Goal: Information Seeking & Learning: Learn about a topic

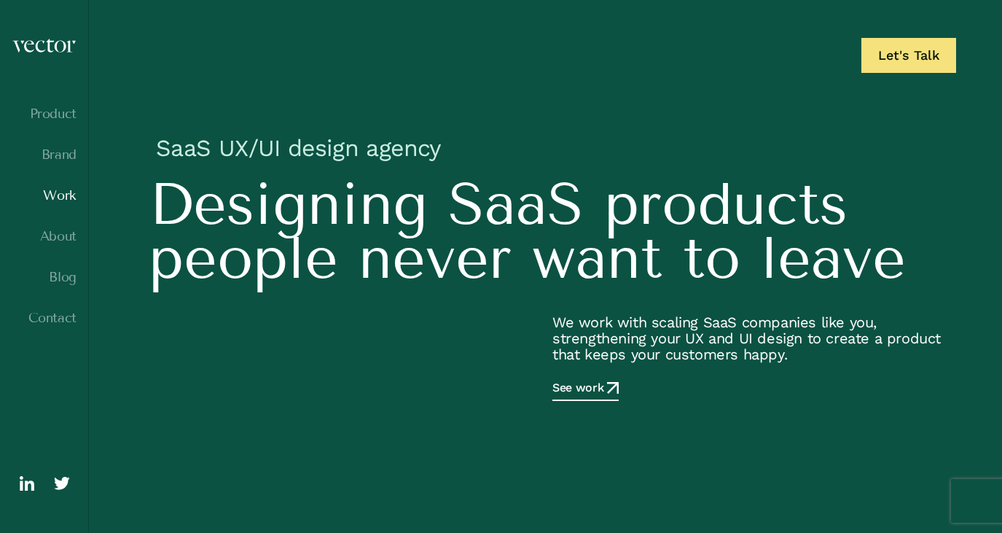
click at [68, 193] on link "Work" at bounding box center [44, 195] width 65 height 15
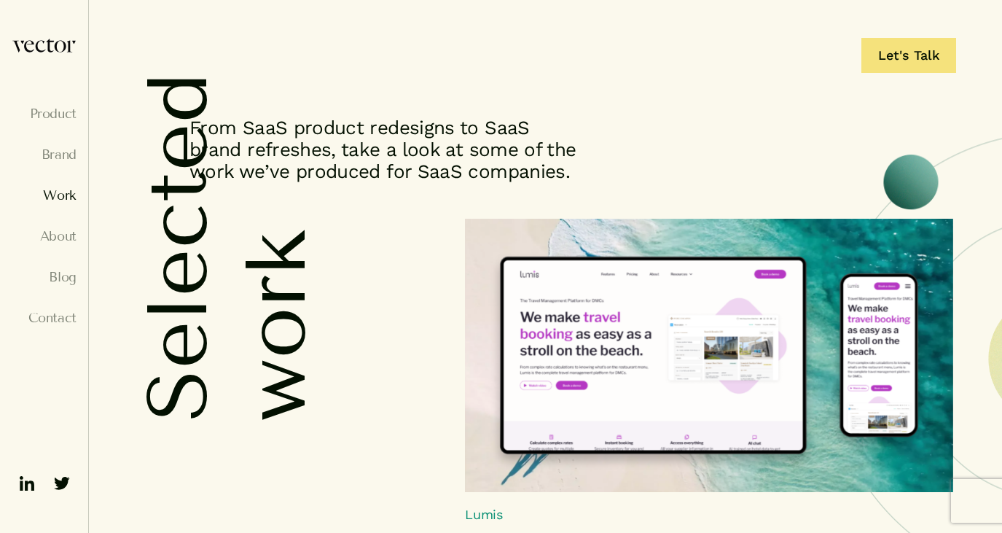
click at [627, 380] on img at bounding box center [709, 355] width 488 height 273
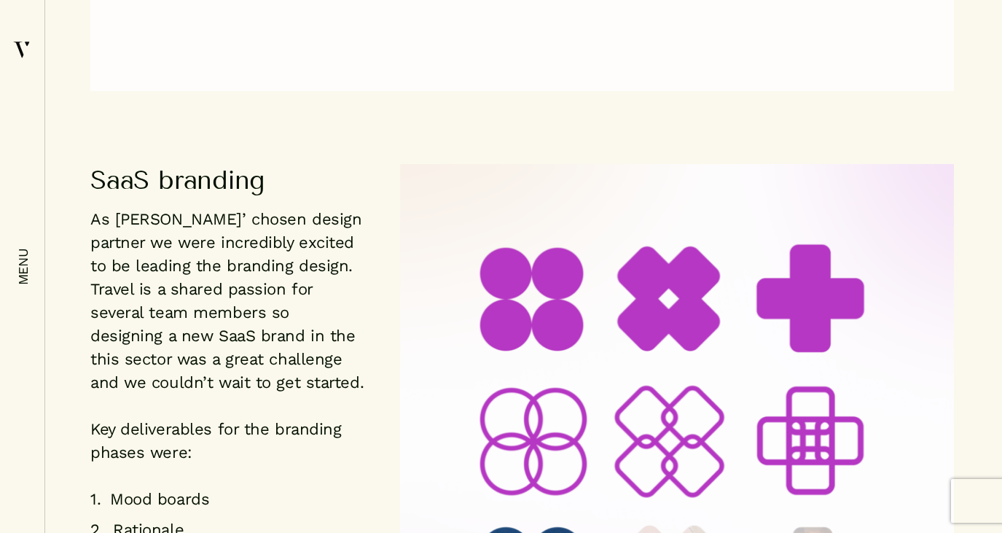
scroll to position [2901, 0]
